Goal: Obtain resource: Obtain resource

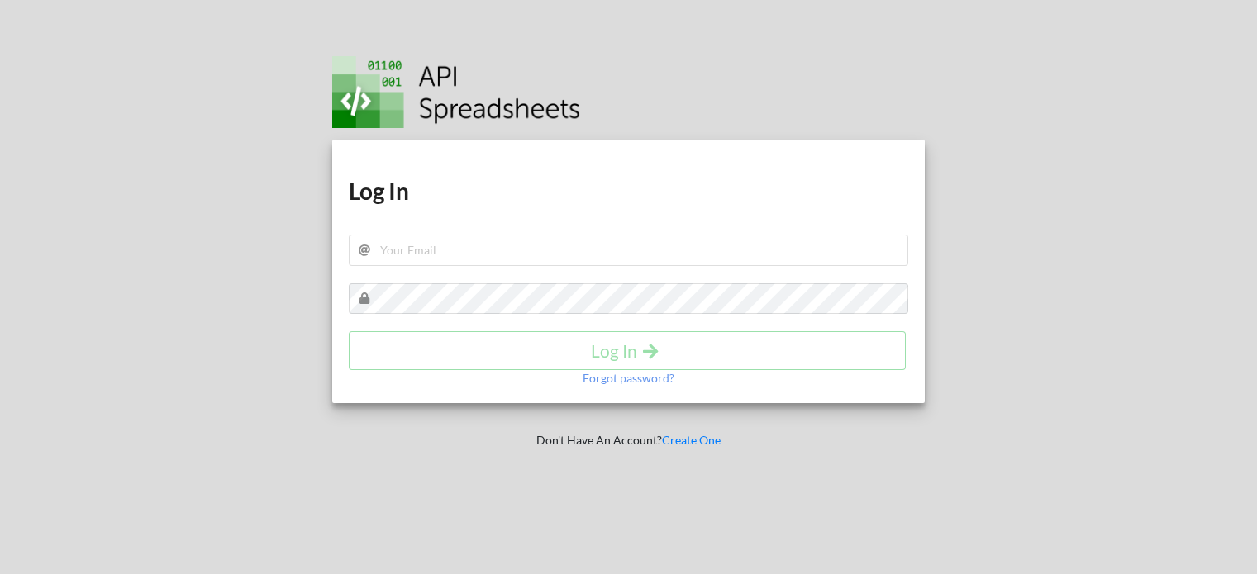
click at [411, 247] on input "text" at bounding box center [629, 250] width 560 height 31
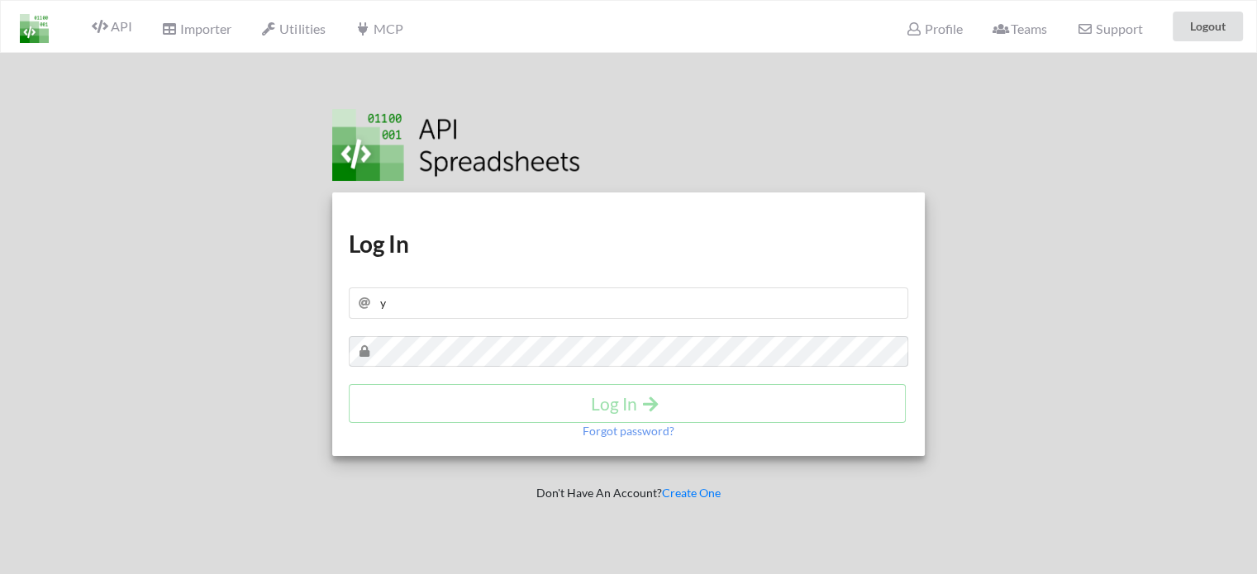
type input "yashthepoised@gmail.com"
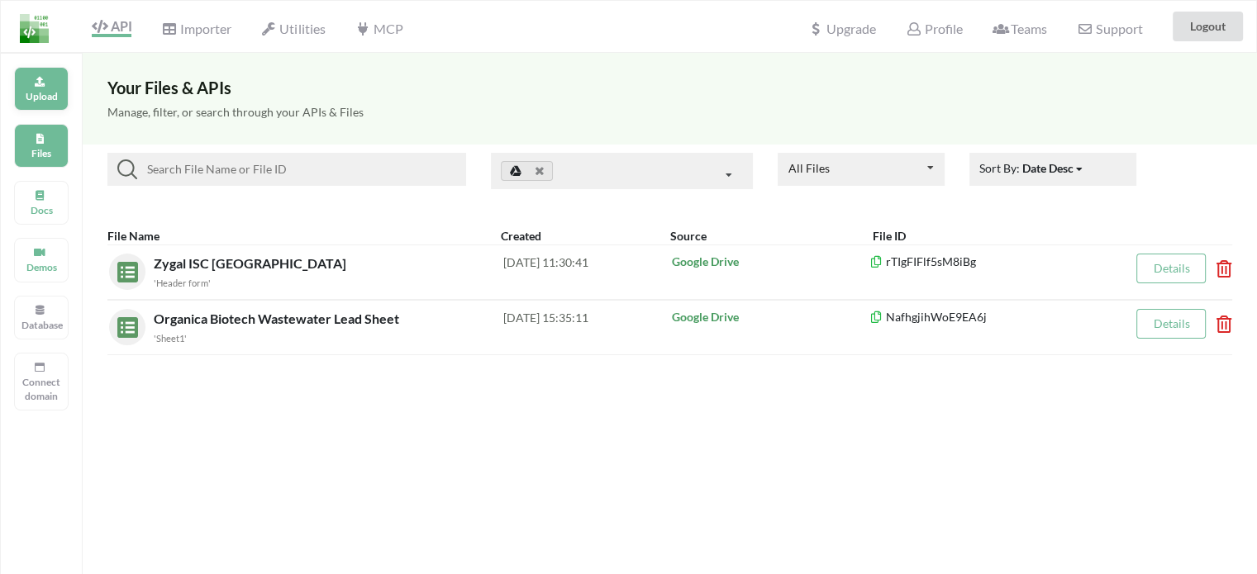
click at [49, 72] on div "Upload" at bounding box center [41, 89] width 55 height 44
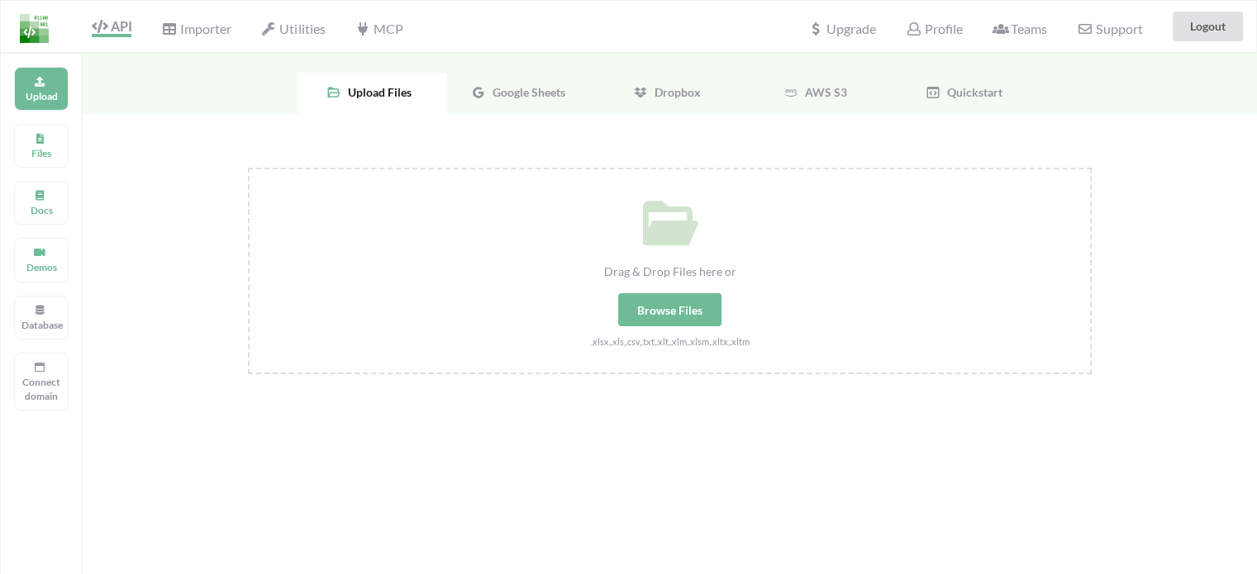
click at [539, 89] on span "Google Sheets" at bounding box center [525, 92] width 79 height 14
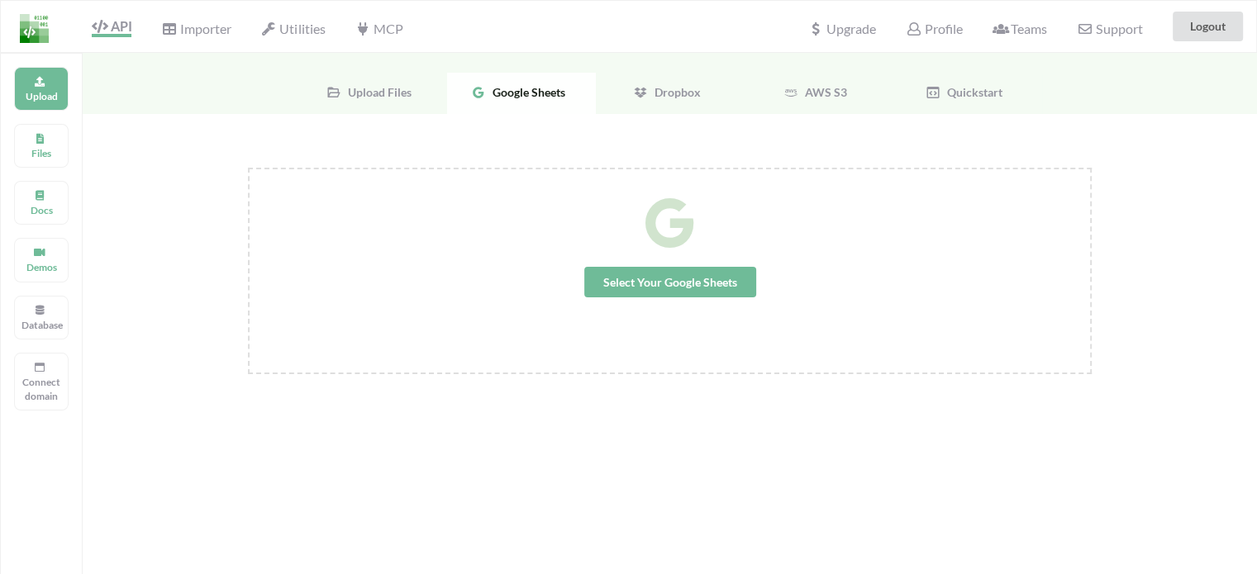
click at [667, 267] on span "Select Your Google Sheets" at bounding box center [670, 282] width 172 height 31
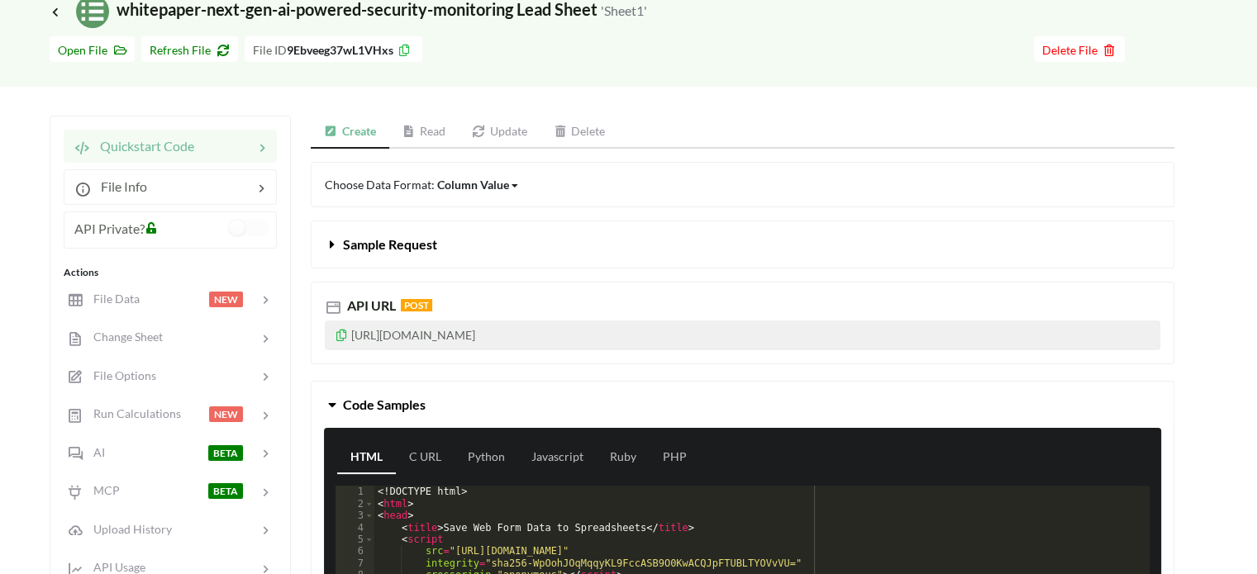
scroll to position [165, 0]
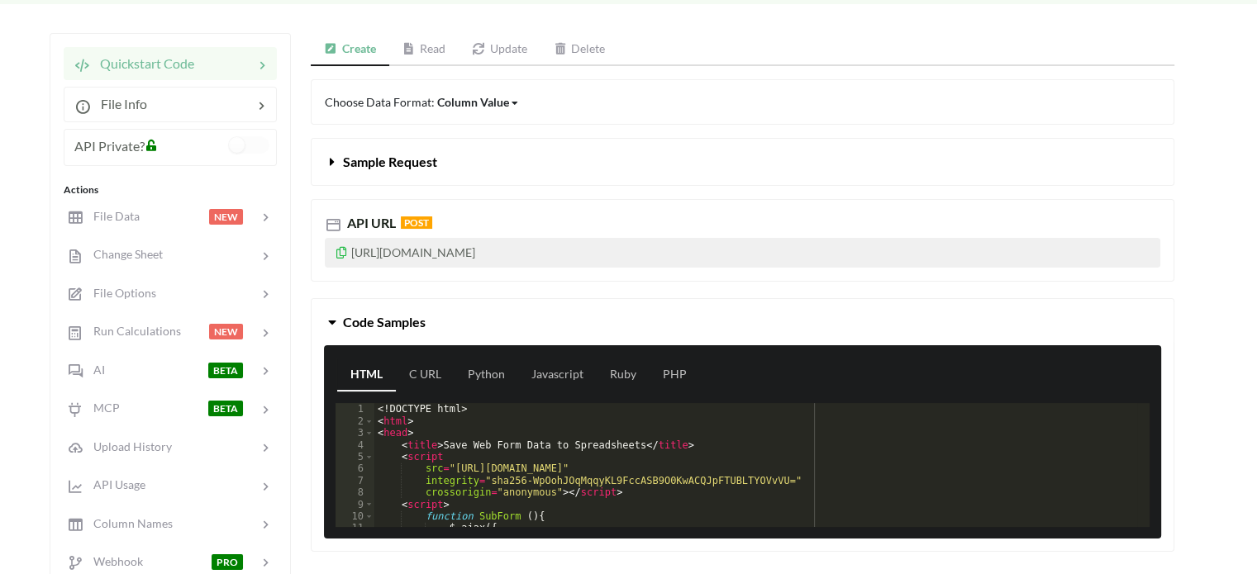
click at [444, 250] on p "[URL][DOMAIN_NAME]" at bounding box center [742, 253] width 835 height 30
copy p "[URL][DOMAIN_NAME]"
